Goal: Task Accomplishment & Management: Use online tool/utility

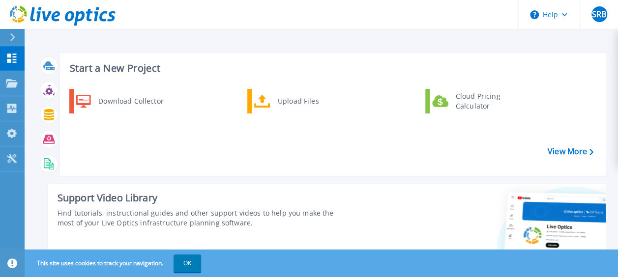
click at [12, 39] on icon at bounding box center [12, 37] width 5 height 8
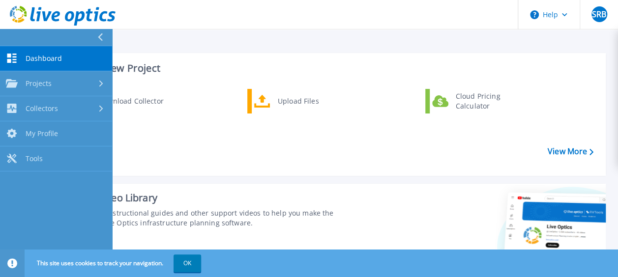
click at [203, 46] on div "Start a New Project Download Collector Upload Files Cloud Pricing Calculator Vi…" at bounding box center [322, 175] width 568 height 260
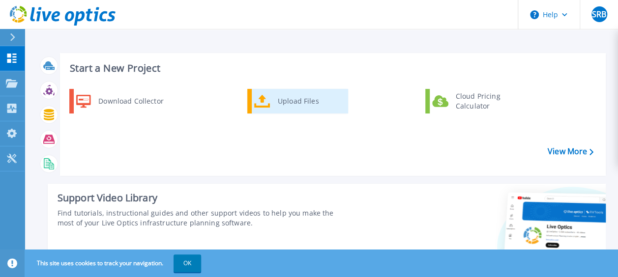
click at [287, 105] on div "Upload Files" at bounding box center [309, 102] width 73 height 20
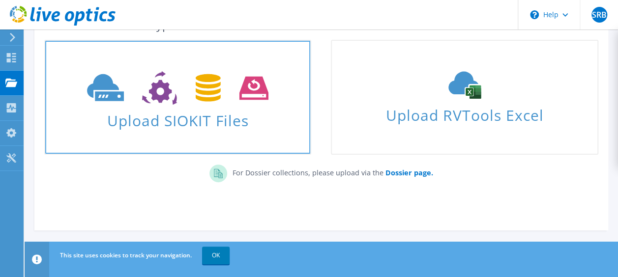
scroll to position [78, 0]
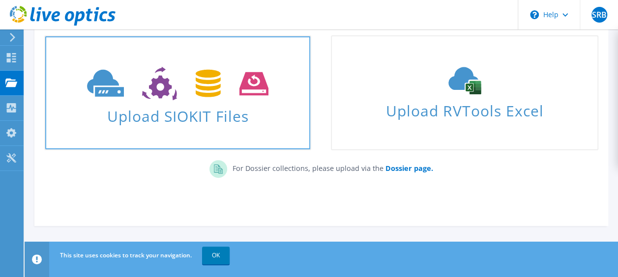
click at [182, 64] on span at bounding box center [177, 82] width 265 height 41
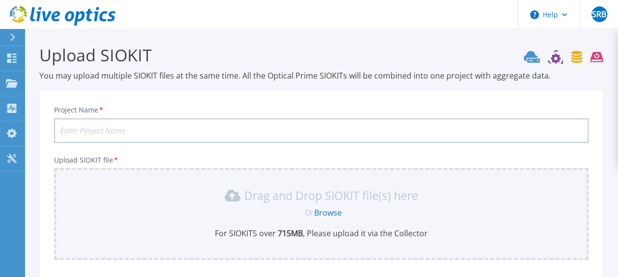
click at [185, 129] on input "Project Name *" at bounding box center [321, 131] width 535 height 25
click at [19, 58] on link "Dashboard Dashboard" at bounding box center [12, 58] width 25 height 25
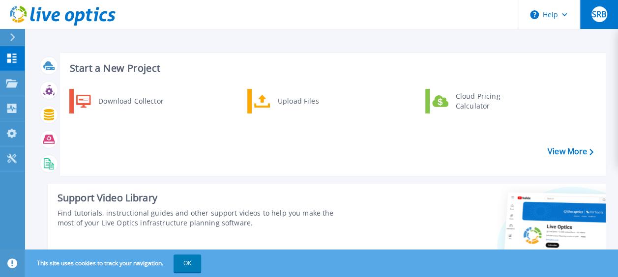
click at [601, 13] on span "SRB" at bounding box center [599, 14] width 14 height 8
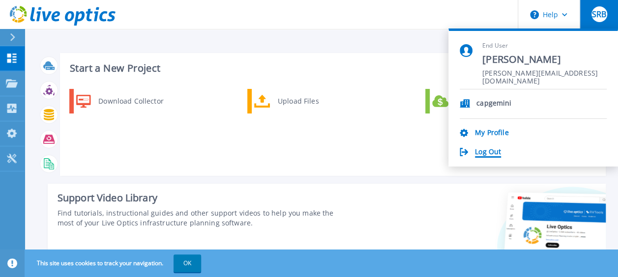
click at [487, 150] on link "Log Out" at bounding box center [488, 152] width 26 height 9
